Goal: Task Accomplishment & Management: Use online tool/utility

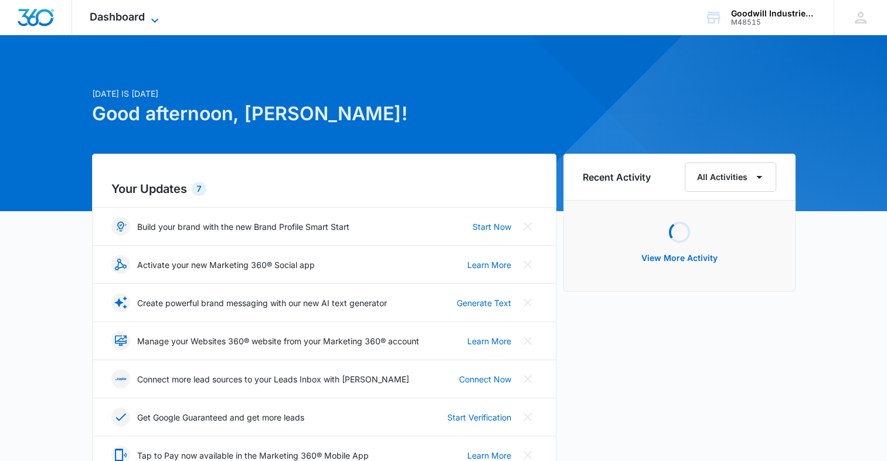
click at [157, 15] on icon at bounding box center [155, 20] width 14 height 14
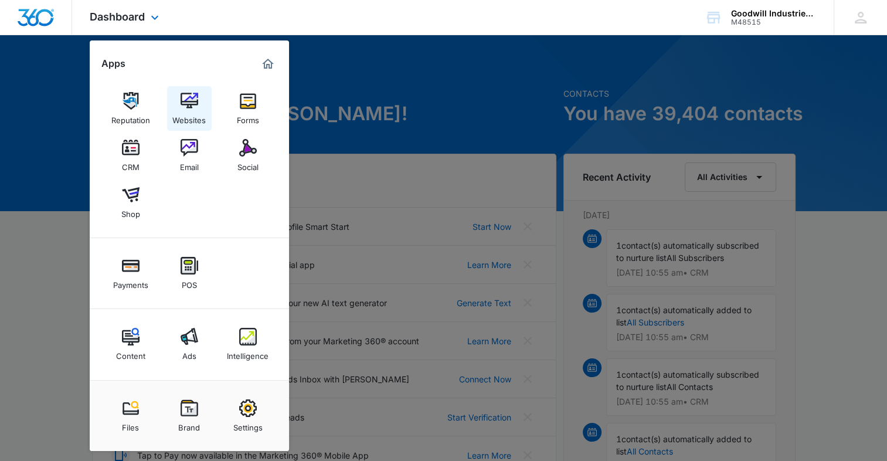
click at [189, 106] on img at bounding box center [190, 101] width 18 height 18
click at [243, 160] on div "Social" at bounding box center [248, 164] width 21 height 15
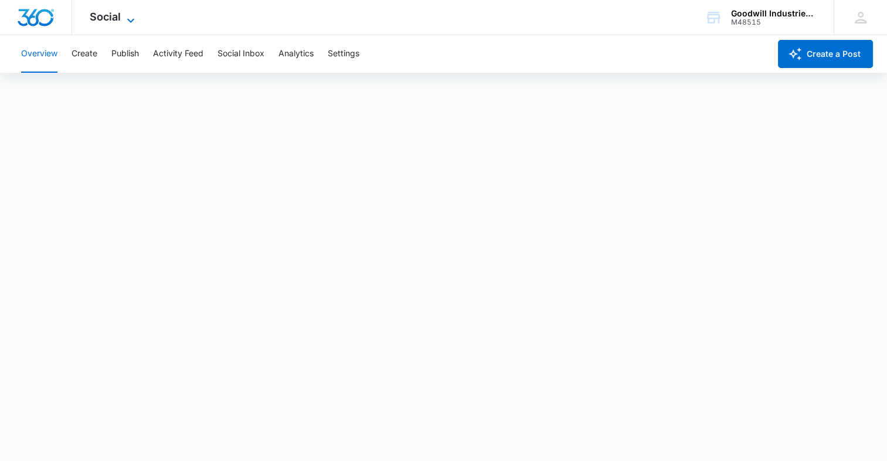
click at [116, 14] on span "Social" at bounding box center [105, 17] width 31 height 12
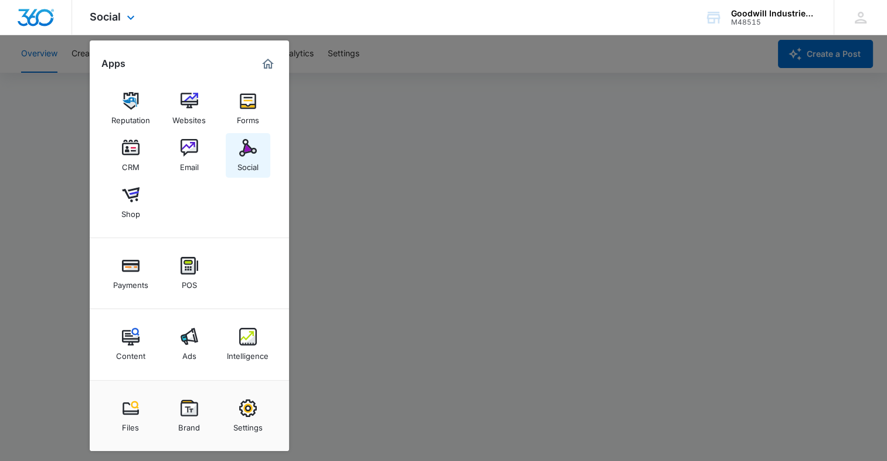
click at [252, 144] on img at bounding box center [248, 148] width 18 height 18
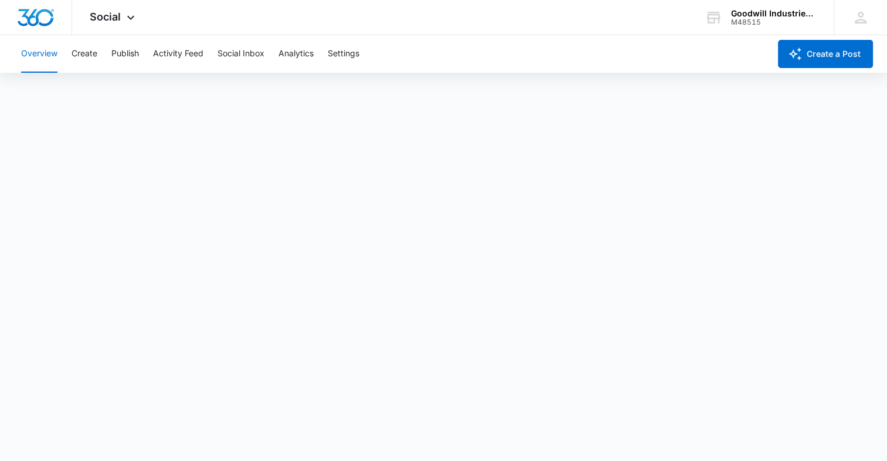
click at [109, 60] on div "Overview Create Publish Activity Feed Social Inbox Analytics Settings" at bounding box center [392, 54] width 756 height 38
click at [139, 59] on button "Publish" at bounding box center [125, 54] width 28 height 38
